Goal: Task Accomplishment & Management: Manage account settings

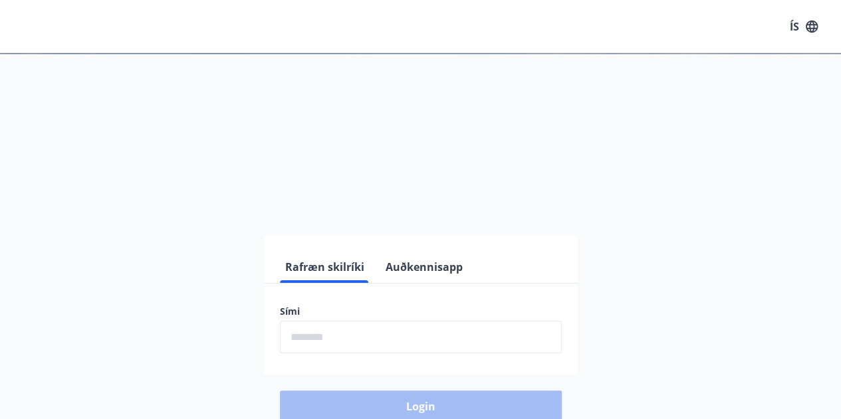
scroll to position [163, 0]
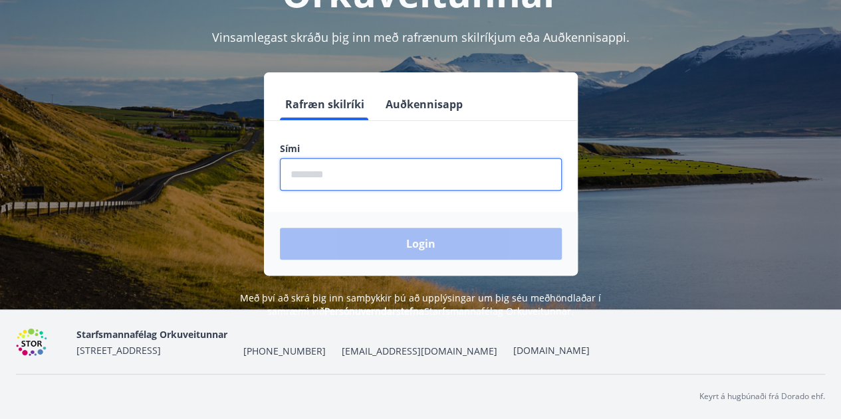
click at [342, 185] on input "phone" at bounding box center [421, 174] width 282 height 33
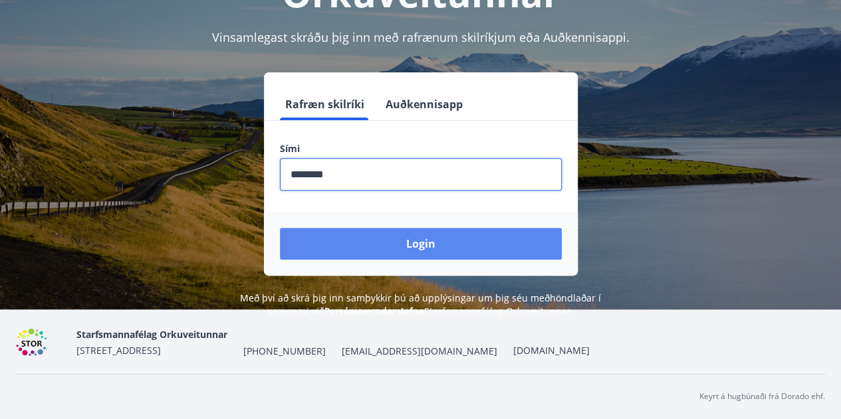
type input "********"
click at [400, 248] on button "Login" at bounding box center [421, 244] width 282 height 32
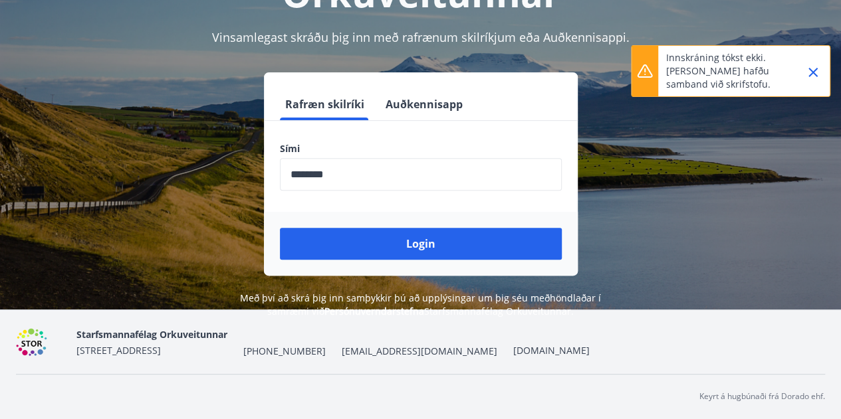
click at [694, 110] on div "Rafræn skilríki Auðkennisapp Sími ​ Login" at bounding box center [420, 173] width 809 height 203
click at [667, 241] on div "Rafræn skilríki Auðkennisapp Sími ​ Login" at bounding box center [420, 173] width 809 height 203
click at [513, 353] on link "[DOMAIN_NAME]" at bounding box center [551, 350] width 76 height 13
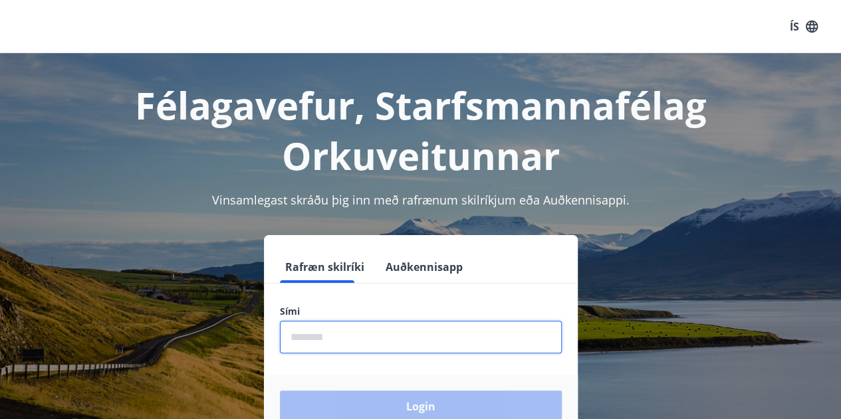
click at [356, 294] on form "Rafræn skilríki Auðkennisapp Sími ​ Login" at bounding box center [421, 344] width 314 height 187
type input "********"
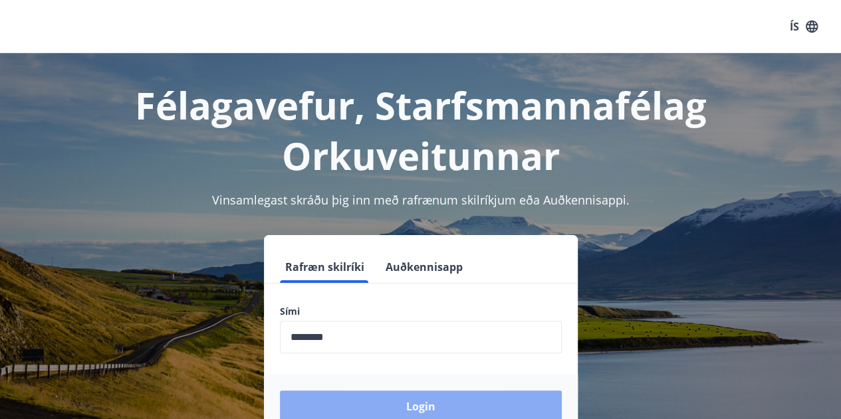
click at [383, 404] on button "Login" at bounding box center [421, 407] width 282 height 32
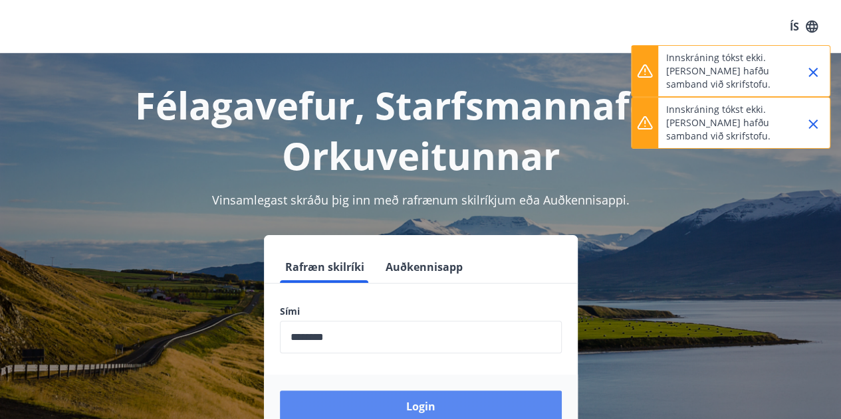
click at [396, 414] on button "Login" at bounding box center [421, 407] width 282 height 32
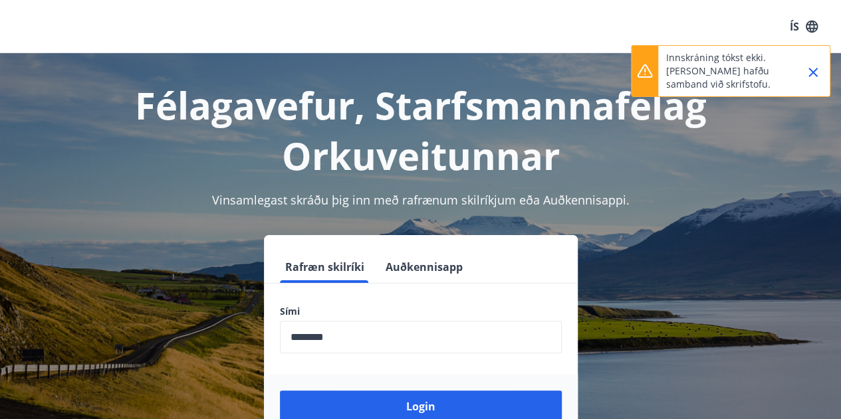
scroll to position [163, 0]
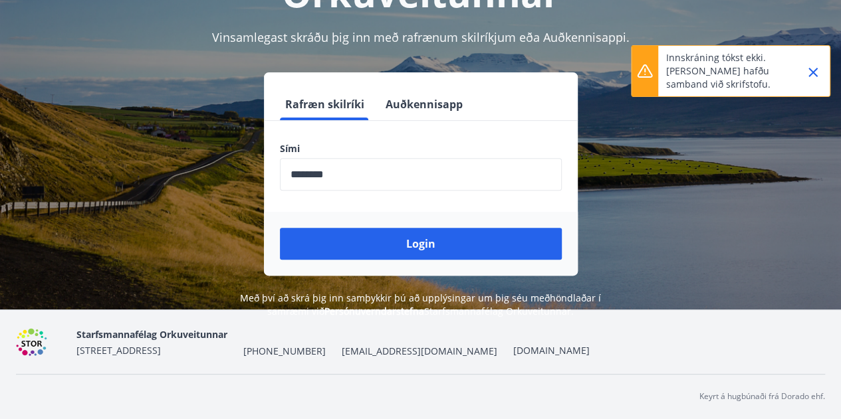
click at [381, 351] on span "[EMAIL_ADDRESS][DOMAIN_NAME]" at bounding box center [420, 351] width 156 height 13
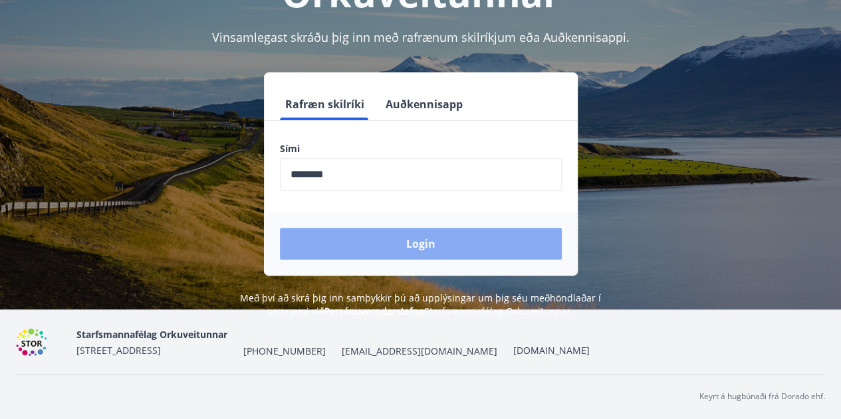
click at [435, 243] on button "Login" at bounding box center [421, 244] width 282 height 32
click at [417, 244] on button "Login" at bounding box center [421, 244] width 282 height 32
